Goal: Information Seeking & Learning: Learn about a topic

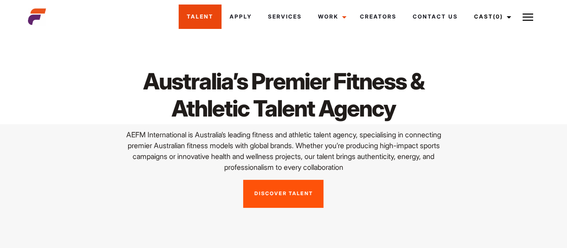
click at [203, 19] on link "Talent" at bounding box center [200, 17] width 43 height 24
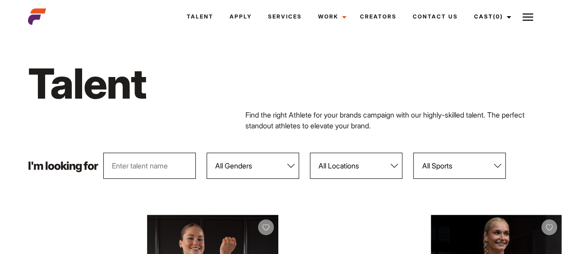
click at [287, 161] on select "All Genders [DEMOGRAPHIC_DATA] [DEMOGRAPHIC_DATA]" at bounding box center [253, 166] width 92 height 26
click at [207, 153] on select "All Genders [DEMOGRAPHIC_DATA] [DEMOGRAPHIC_DATA]" at bounding box center [253, 166] width 92 height 26
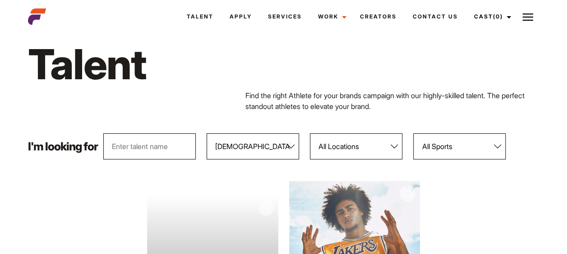
scroll to position [7, 0]
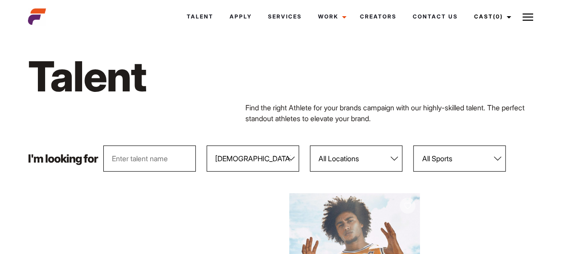
click at [295, 163] on select "All Genders [DEMOGRAPHIC_DATA] [DEMOGRAPHIC_DATA]" at bounding box center [253, 159] width 92 height 26
select select "104"
click at [207, 146] on select "All Genders [DEMOGRAPHIC_DATA] [DEMOGRAPHIC_DATA]" at bounding box center [253, 159] width 92 height 26
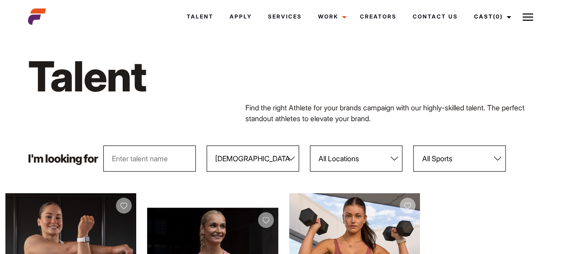
click at [391, 157] on select "All Locations [GEOGRAPHIC_DATA] [GEOGRAPHIC_DATA] [GEOGRAPHIC_DATA] [GEOGRAPHIC…" at bounding box center [356, 159] width 92 height 26
select select "122"
click at [310, 146] on select "All Locations Adelaide Brisbane Darwin Gold Coast Melbourne Perth Sunshine Coas…" at bounding box center [356, 159] width 92 height 26
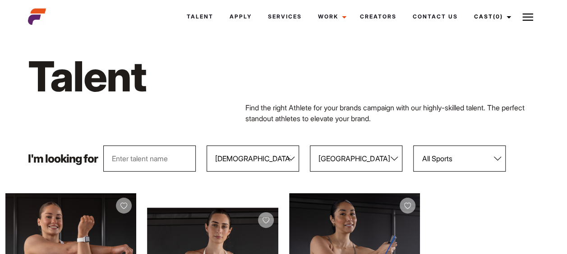
click at [426, 156] on select "All Sports 100 Meter Butterfly Acrobatics Aerial awareness Aerobics AFL Aflw Am…" at bounding box center [459, 159] width 92 height 26
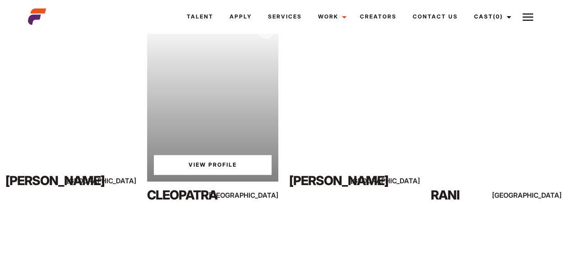
scroll to position [579, 0]
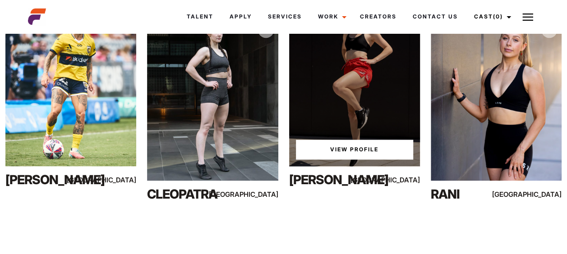
click at [387, 86] on div "View Profile" at bounding box center [354, 85] width 131 height 164
click at [358, 152] on link "View Profile" at bounding box center [354, 150] width 117 height 20
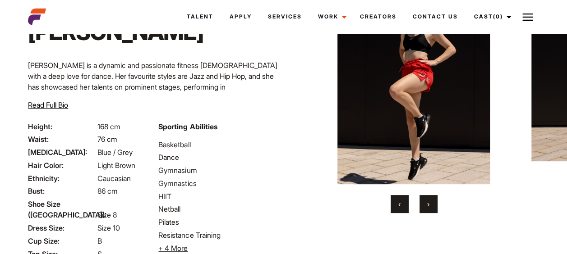
scroll to position [96, 0]
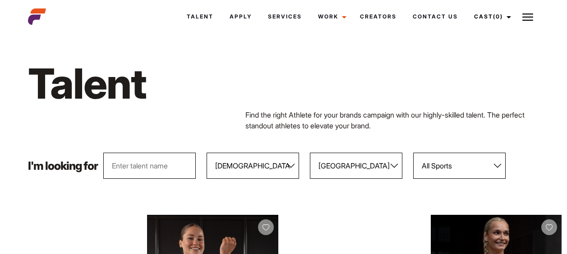
select select "104"
select select "122"
click at [297, 171] on select "All Genders [DEMOGRAPHIC_DATA] [DEMOGRAPHIC_DATA]" at bounding box center [253, 166] width 92 height 26
click at [207, 153] on select "All Genders [DEMOGRAPHIC_DATA] [DEMOGRAPHIC_DATA]" at bounding box center [253, 166] width 92 height 26
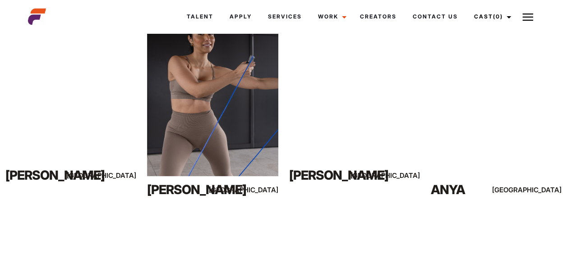
scroll to position [587, 0]
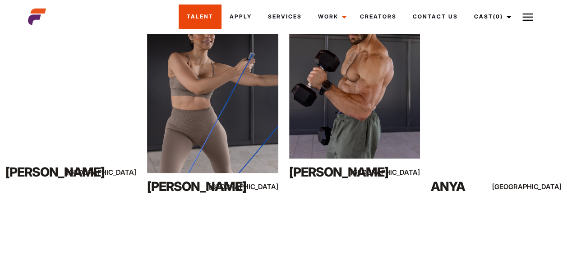
click at [209, 20] on link "Talent" at bounding box center [200, 17] width 43 height 24
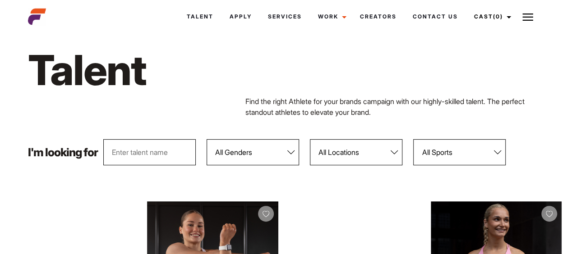
scroll to position [13, 0]
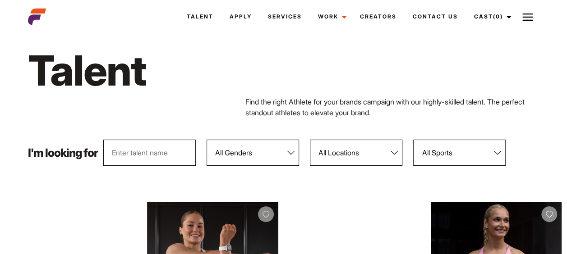
click at [272, 149] on select "All Genders [DEMOGRAPHIC_DATA] [DEMOGRAPHIC_DATA]" at bounding box center [253, 153] width 92 height 26
select select "104"
click at [207, 140] on select "All Genders Female Male" at bounding box center [253, 153] width 92 height 26
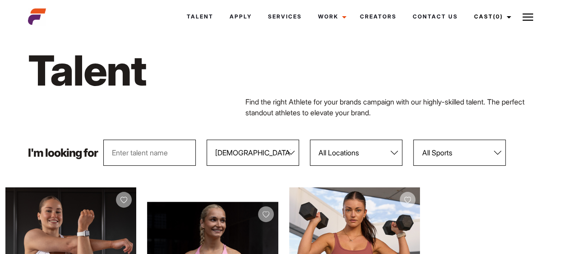
click at [352, 163] on select "All Locations Adelaide Brisbane Darwin Gold Coast Melbourne Perth Sunshine Coas…" at bounding box center [356, 153] width 92 height 26
select select "122"
click at [310, 140] on select "All Locations Adelaide Brisbane Darwin Gold Coast Melbourne Perth Sunshine Coas…" at bounding box center [356, 153] width 92 height 26
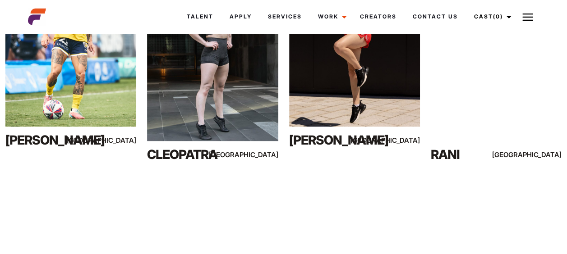
scroll to position [578, 0]
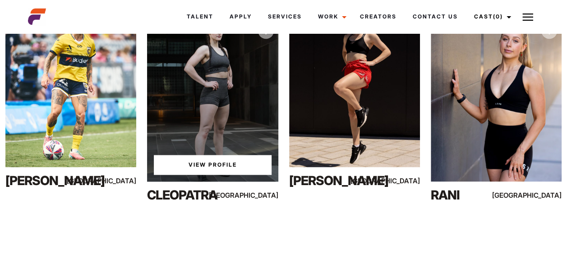
click at [202, 132] on div "View Profile" at bounding box center [212, 100] width 131 height 164
click at [206, 157] on link "View Profile" at bounding box center [212, 165] width 117 height 20
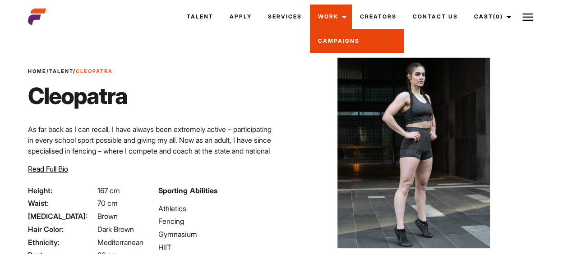
click at [334, 35] on link "Campaigns" at bounding box center [357, 41] width 94 height 24
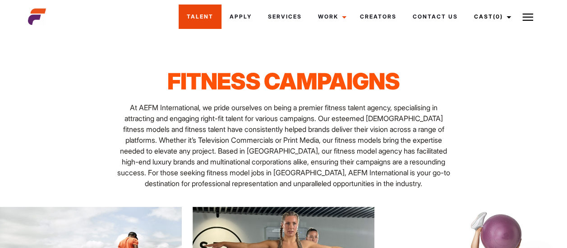
click at [200, 13] on link "Talent" at bounding box center [200, 17] width 43 height 24
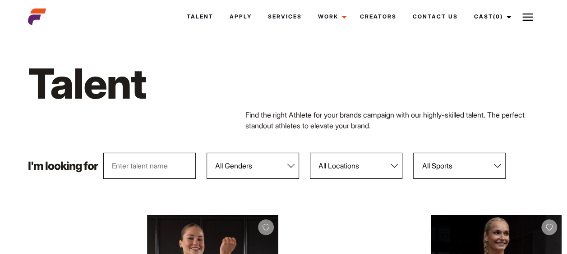
click at [292, 165] on select "All Genders Female Male" at bounding box center [253, 166] width 92 height 26
select select "103"
click at [207, 153] on select "All Genders Female Male" at bounding box center [253, 166] width 92 height 26
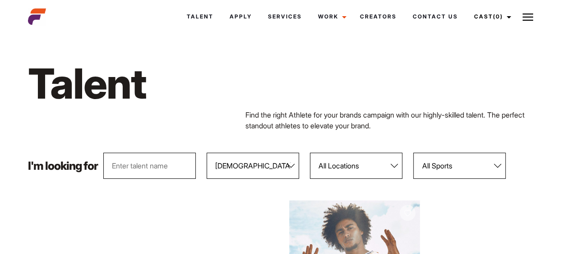
click at [377, 162] on select "All Locations Adelaide Brisbane Darwin Gold Coast Melbourne Perth Sunshine Coas…" at bounding box center [356, 166] width 92 height 26
select select "122"
click at [310, 153] on select "All Locations Adelaide Brisbane Darwin Gold Coast Melbourne Perth Sunshine Coas…" at bounding box center [356, 166] width 92 height 26
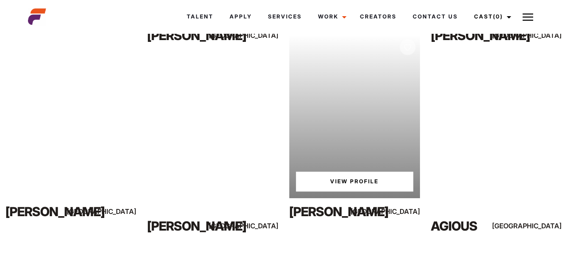
scroll to position [362, 0]
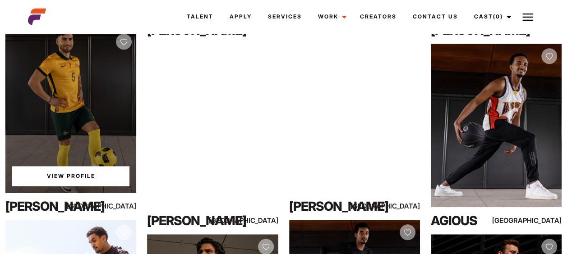
click at [87, 138] on div "View Profile" at bounding box center [70, 111] width 131 height 164
click at [82, 167] on link "View Profile" at bounding box center [70, 176] width 117 height 20
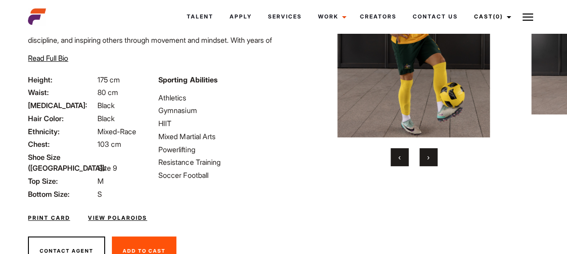
scroll to position [112, 0]
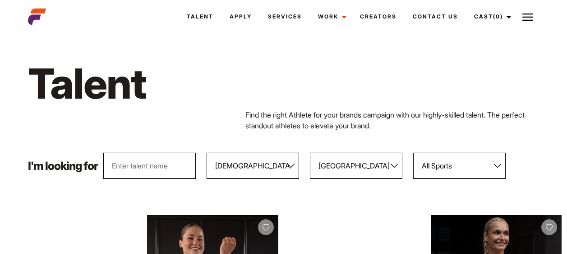
select select "103"
select select "122"
